Goal: Task Accomplishment & Management: Manage account settings

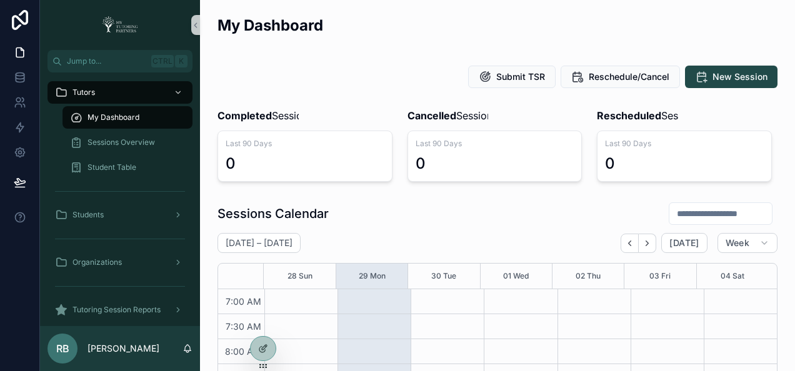
scroll to position [350, 0]
click at [261, 321] on icon at bounding box center [261, 319] width 3 height 3
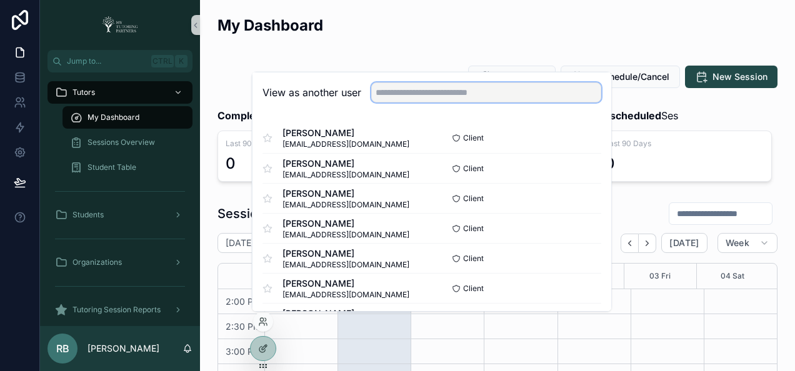
click at [479, 93] on input "text" at bounding box center [486, 93] width 230 height 20
type input "**********"
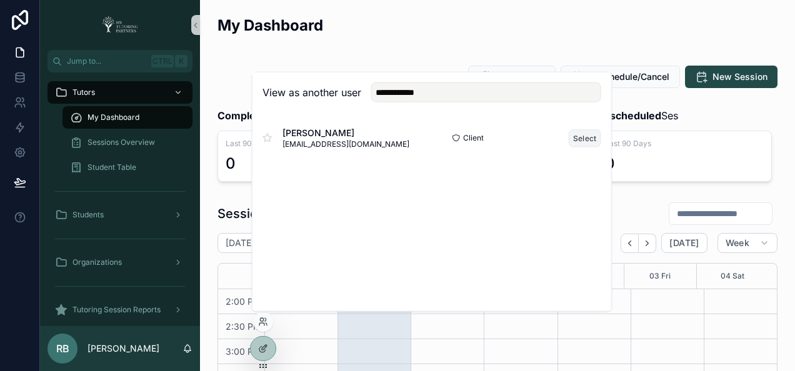
click at [578, 135] on button "Select" at bounding box center [585, 138] width 33 height 18
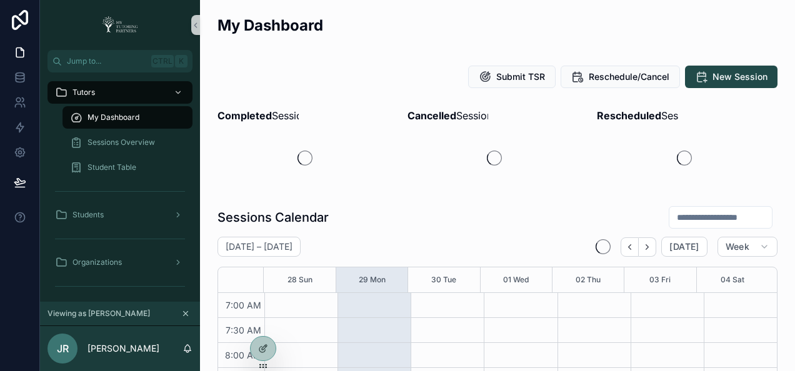
scroll to position [350, 0]
click at [259, 317] on icon at bounding box center [263, 322] width 10 height 10
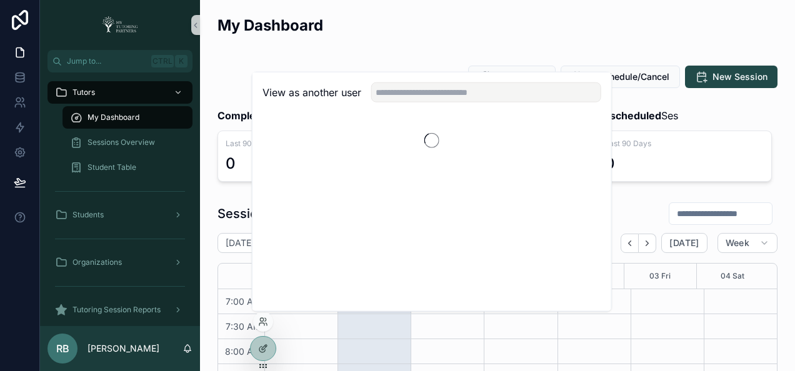
scroll to position [350, 0]
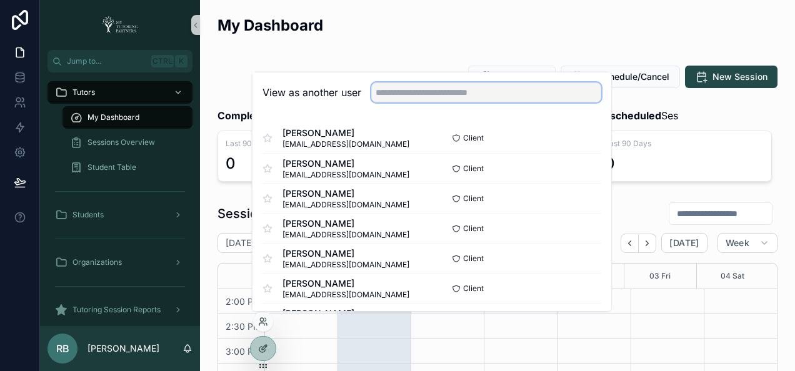
drag, startPoint x: 455, startPoint y: 98, endPoint x: 463, endPoint y: 35, distance: 63.6
click at [454, 97] on input "text" at bounding box center [486, 93] width 230 height 20
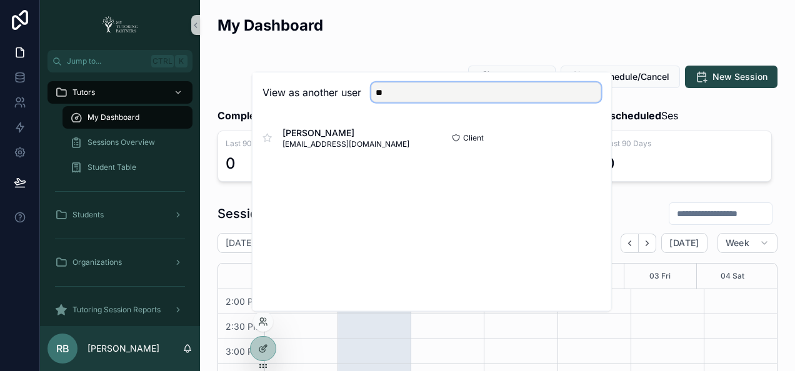
type input "*"
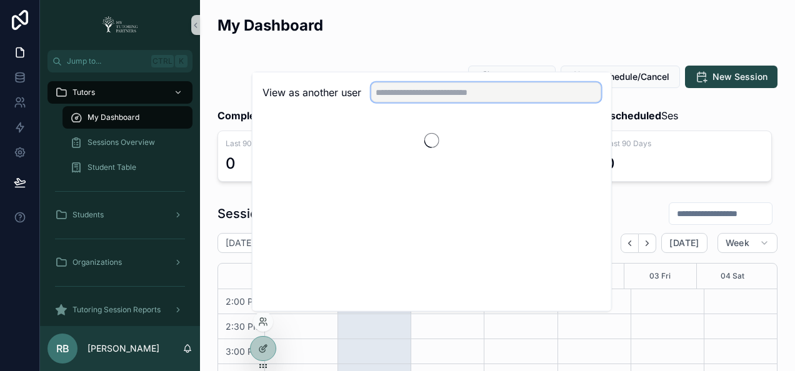
type input "*"
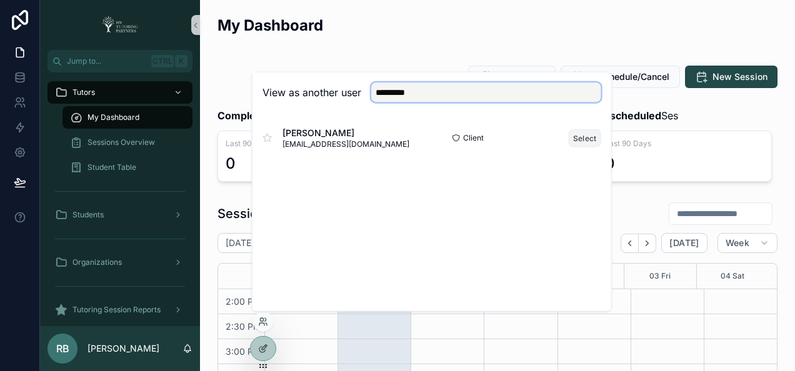
type input "*********"
click at [586, 136] on button "Select" at bounding box center [585, 138] width 33 height 18
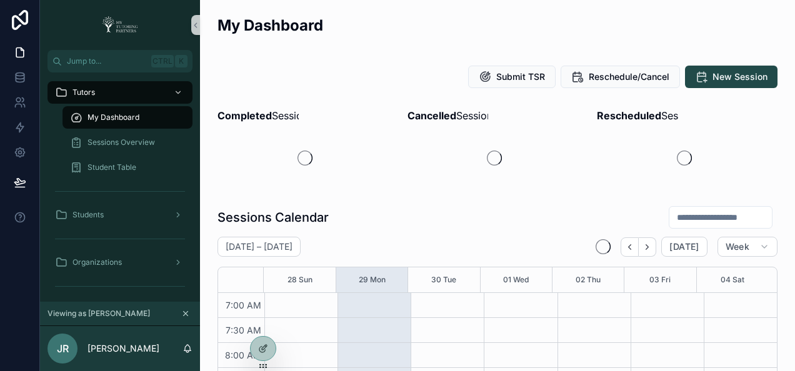
scroll to position [350, 0]
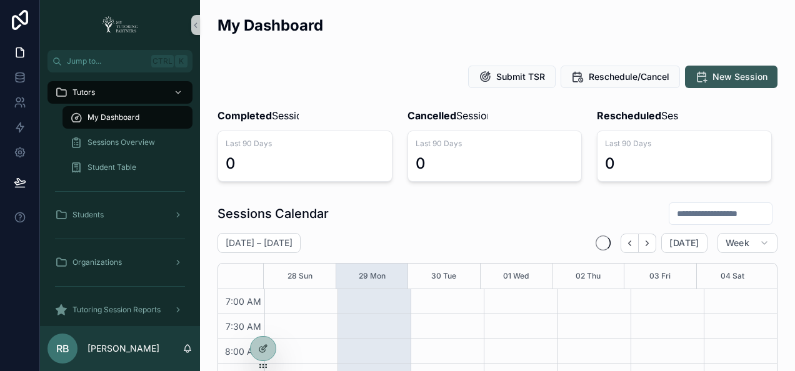
scroll to position [350, 0]
click at [265, 323] on icon at bounding box center [263, 322] width 10 height 10
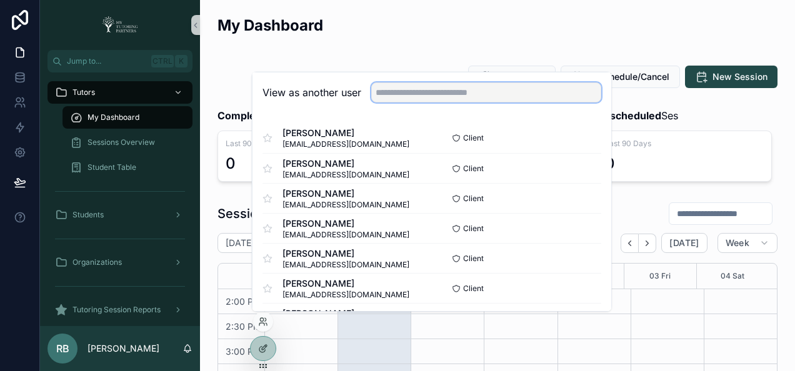
click at [402, 95] on input "text" at bounding box center [486, 93] width 230 height 20
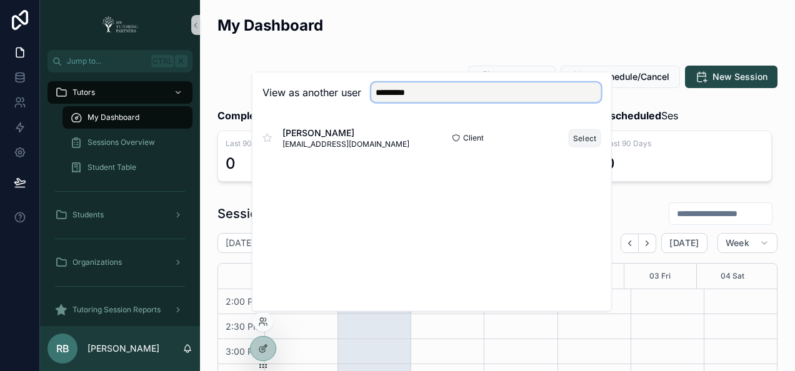
type input "*********"
click at [587, 138] on button "Select" at bounding box center [585, 138] width 33 height 18
